Goal: Task Accomplishment & Management: Manage account settings

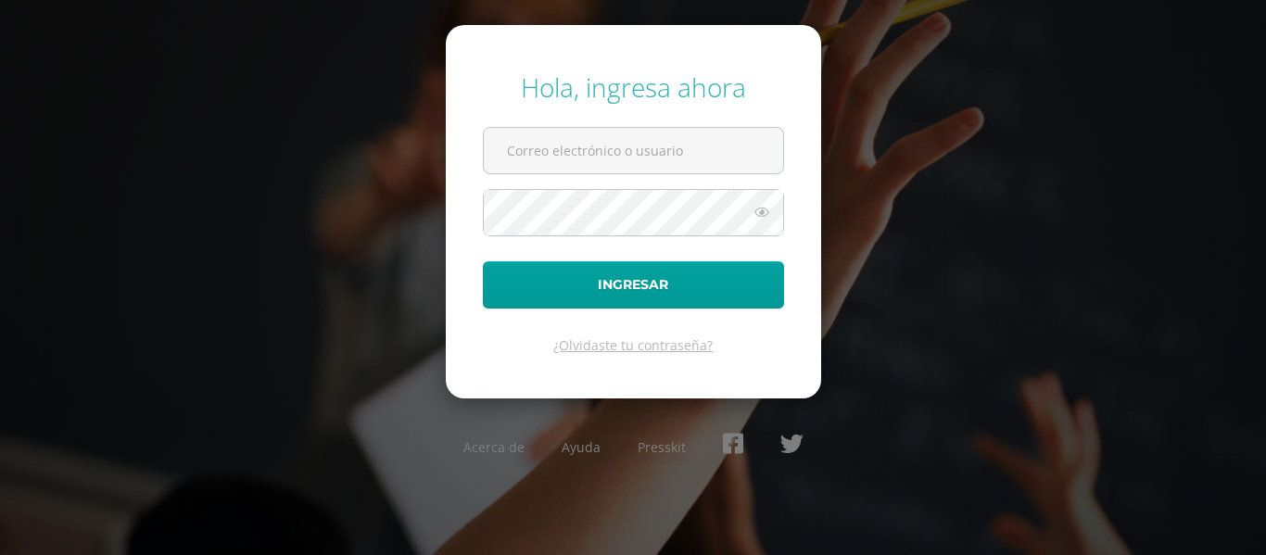
type input "[EMAIL_ADDRESS][DOMAIN_NAME]"
click at [766, 222] on icon at bounding box center [762, 212] width 24 height 22
click at [466, 245] on form "Hola, ingresa ahora dylanbarillas14@colegioselshaddai.edu.gt Ingresar ¿Olvidast…" at bounding box center [633, 211] width 375 height 373
click at [483, 261] on button "Ingresar" at bounding box center [633, 284] width 301 height 47
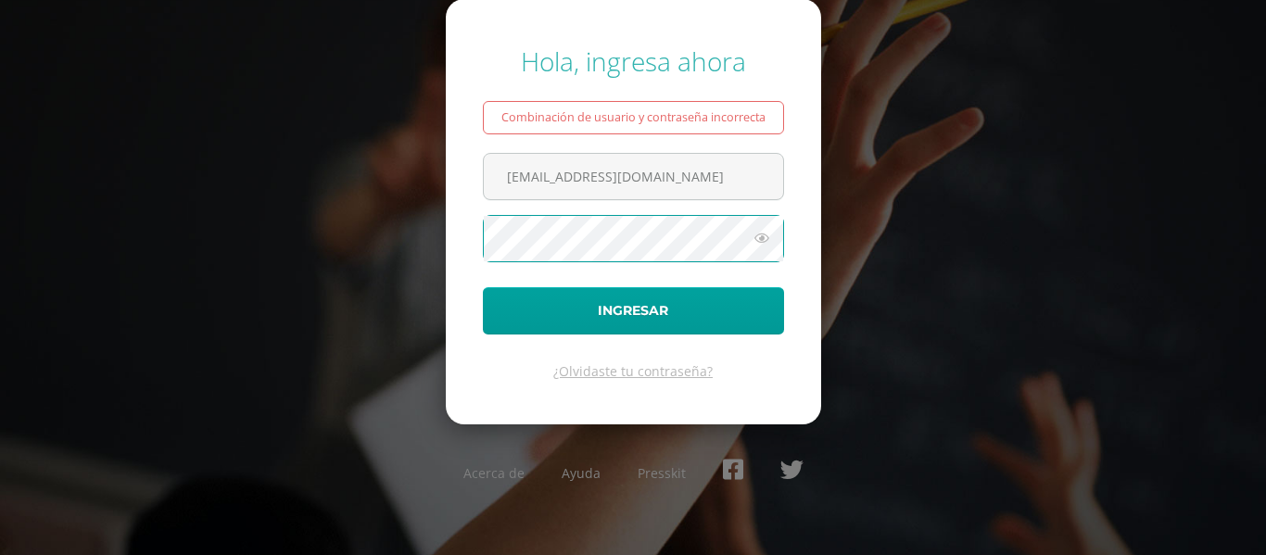
click at [483, 287] on button "Ingresar" at bounding box center [633, 310] width 301 height 47
click at [764, 242] on icon at bounding box center [762, 238] width 24 height 22
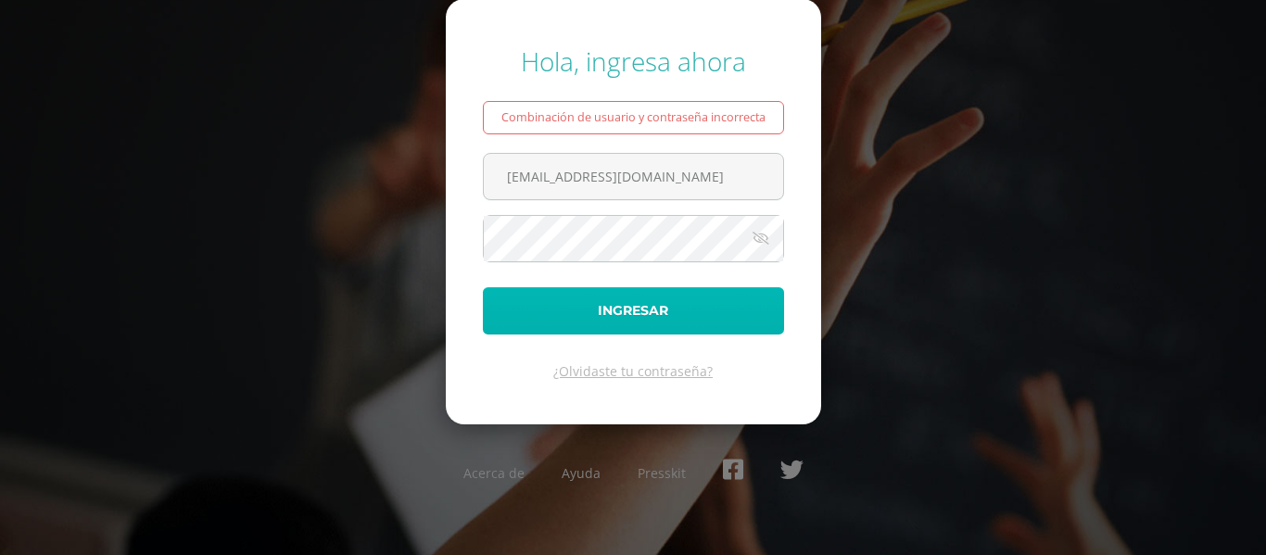
click at [719, 324] on button "Ingresar" at bounding box center [633, 310] width 301 height 47
